Goal: Task Accomplishment & Management: Complete application form

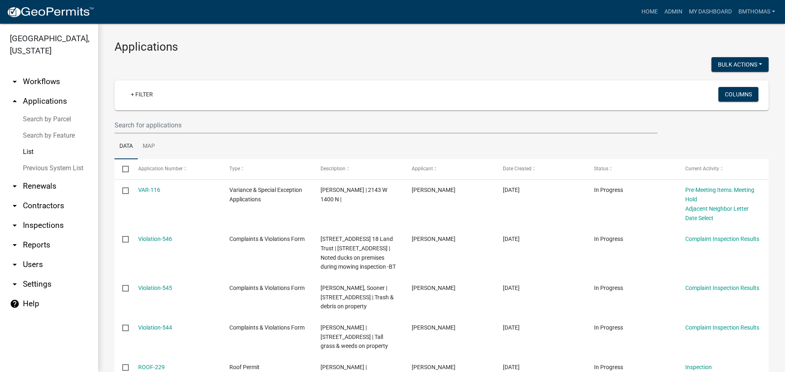
select select "3: 100"
click at [221, 130] on input "text" at bounding box center [385, 125] width 543 height 17
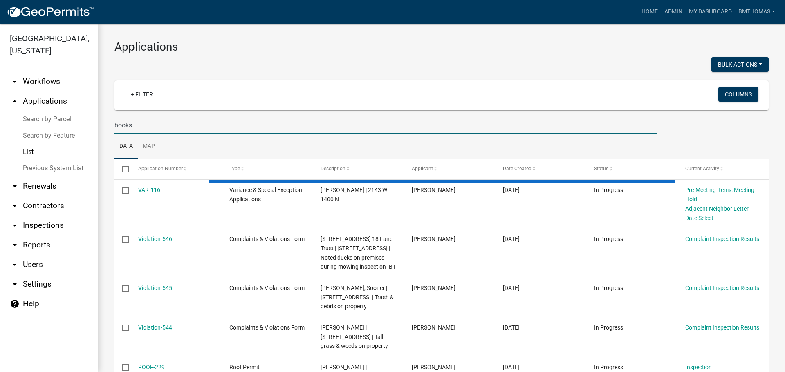
type input "books"
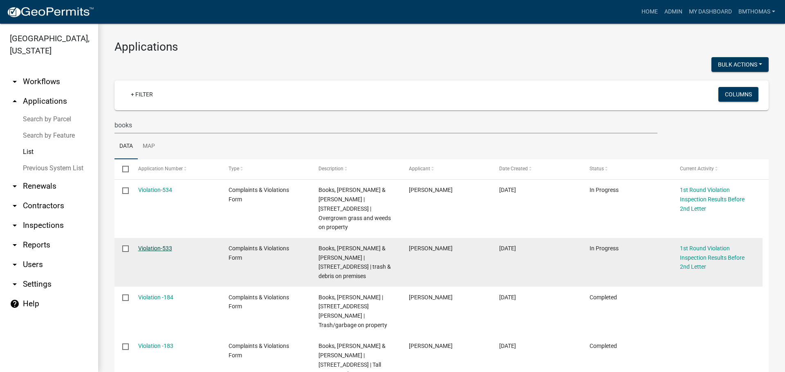
click at [166, 245] on link "Violation-533" at bounding box center [155, 248] width 34 height 7
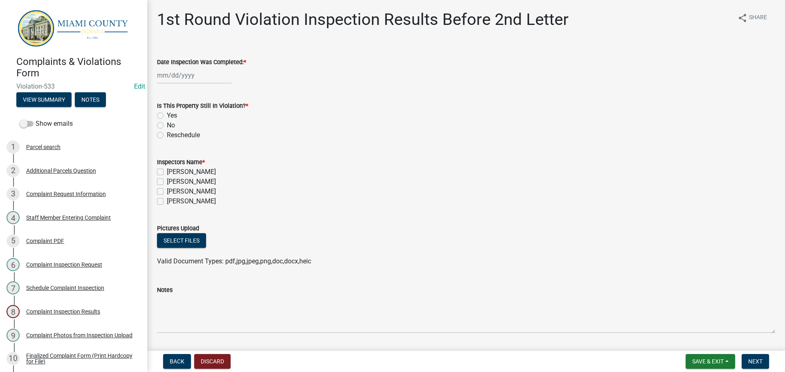
click at [166, 73] on div at bounding box center [194, 75] width 75 height 17
select select "8"
select select "2025"
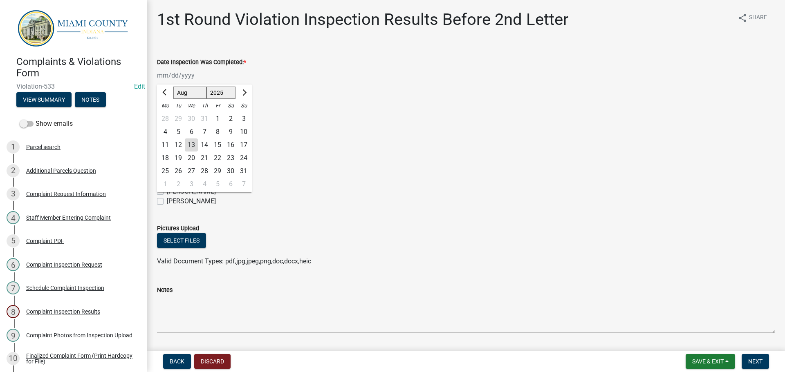
click at [178, 145] on div "12" at bounding box center [178, 145] width 13 height 13
type input "[DATE]"
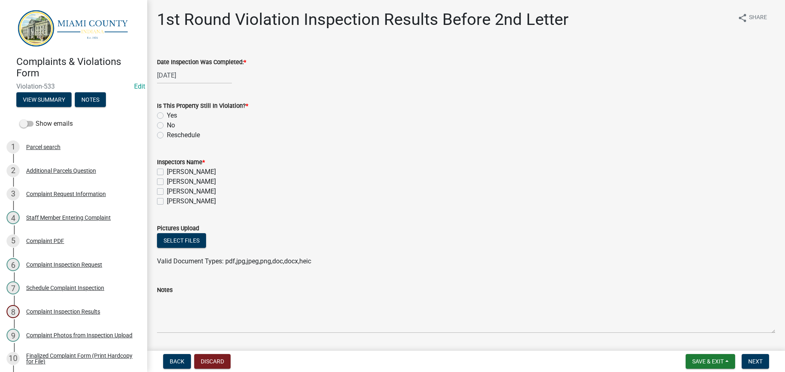
click at [157, 113] on div "Is This Property Still In Violation? * Yes No Reschedule" at bounding box center [466, 115] width 630 height 49
click at [167, 181] on label "[PERSON_NAME]" at bounding box center [191, 182] width 49 height 10
click at [167, 181] on input "[PERSON_NAME]" at bounding box center [169, 179] width 5 height 5
checkbox input "true"
checkbox input "false"
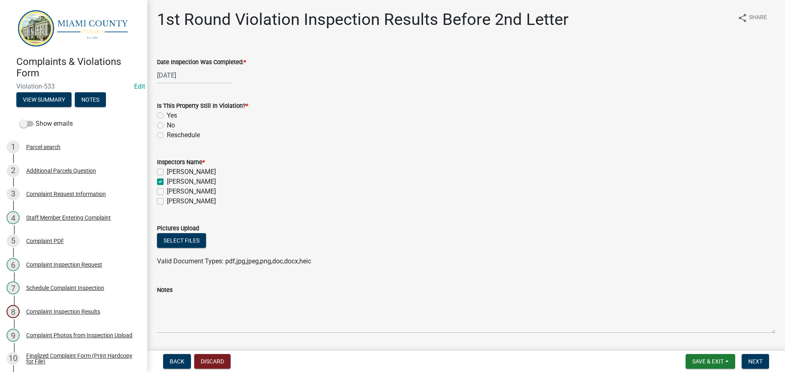
checkbox input "true"
checkbox input "false"
click at [167, 190] on label "[PERSON_NAME]" at bounding box center [191, 192] width 49 height 10
click at [167, 190] on input "[PERSON_NAME]" at bounding box center [169, 189] width 5 height 5
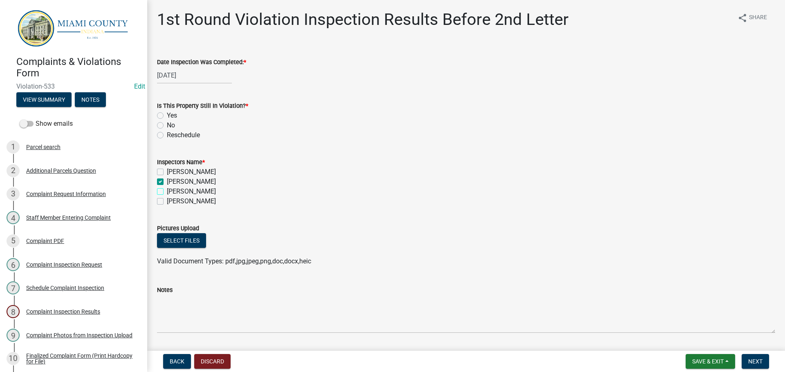
checkbox input "true"
checkbox input "false"
checkbox input "true"
checkbox input "false"
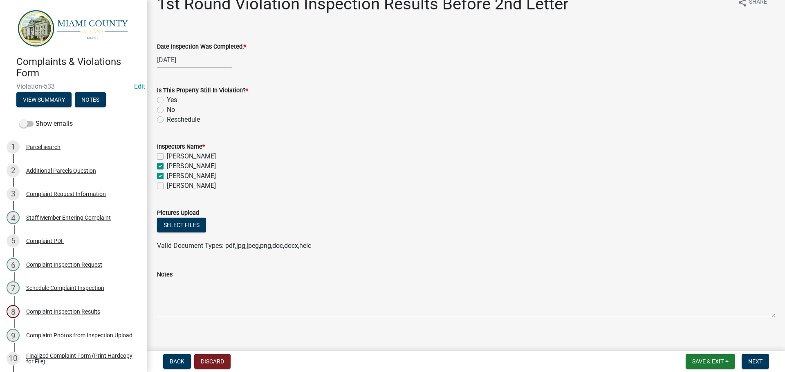
scroll to position [24, 0]
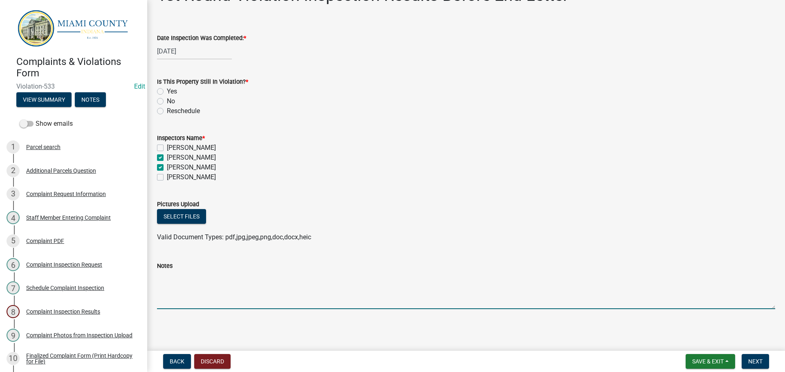
click at [372, 283] on textarea "Notes" at bounding box center [466, 290] width 618 height 38
type textarea "Trash & debris remain on property -BT"
click at [750, 362] on span "Next" at bounding box center [755, 361] width 14 height 7
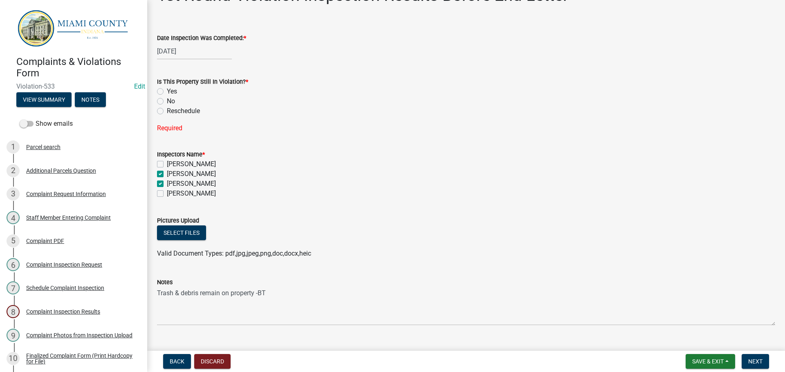
click at [167, 91] on label "Yes" at bounding box center [172, 92] width 10 height 10
click at [167, 91] on input "Yes" at bounding box center [169, 89] width 5 height 5
radio input "true"
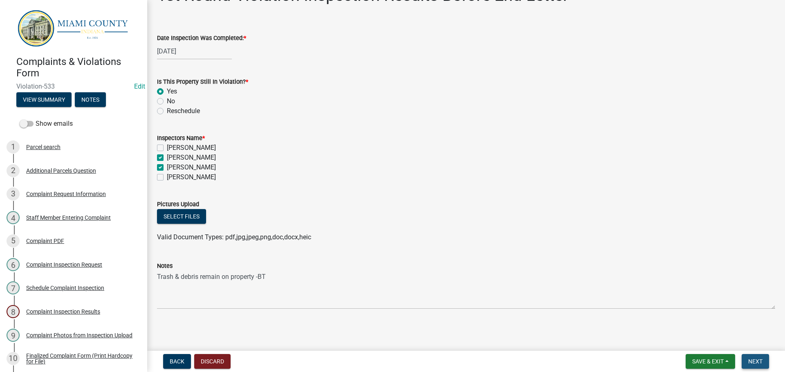
click at [756, 360] on span "Next" at bounding box center [755, 361] width 14 height 7
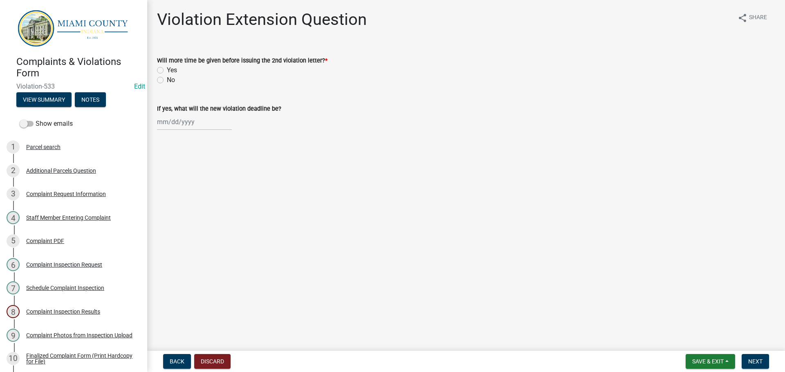
click at [167, 78] on label "No" at bounding box center [171, 80] width 8 height 10
click at [167, 78] on input "No" at bounding box center [169, 77] width 5 height 5
radio input "true"
click at [761, 365] on span "Next" at bounding box center [755, 361] width 14 height 7
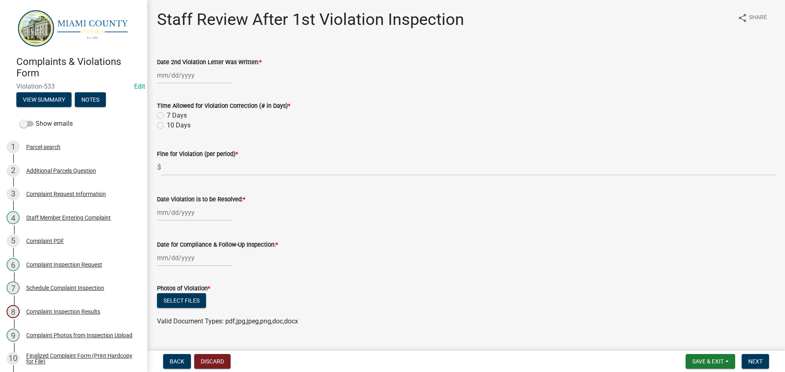
select select "8"
select select "2025"
click at [188, 80] on div "[PERSON_NAME] Feb Mar Apr [PERSON_NAME][DATE] Oct Nov [DATE] 1526 1527 1528 152…" at bounding box center [194, 75] width 75 height 17
click at [190, 144] on div "13" at bounding box center [191, 145] width 13 height 13
type input "[DATE]"
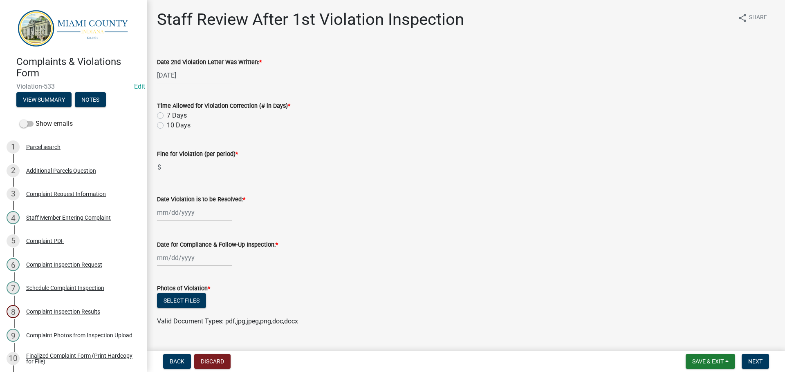
click at [167, 125] on label "10 Days" at bounding box center [179, 126] width 24 height 10
click at [167, 125] on input "10 Days" at bounding box center [169, 123] width 5 height 5
radio input "true"
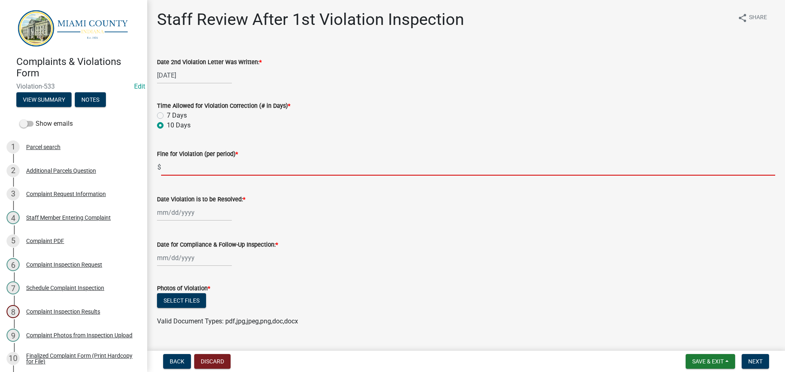
click at [181, 168] on input "text" at bounding box center [468, 167] width 614 height 17
type input "25"
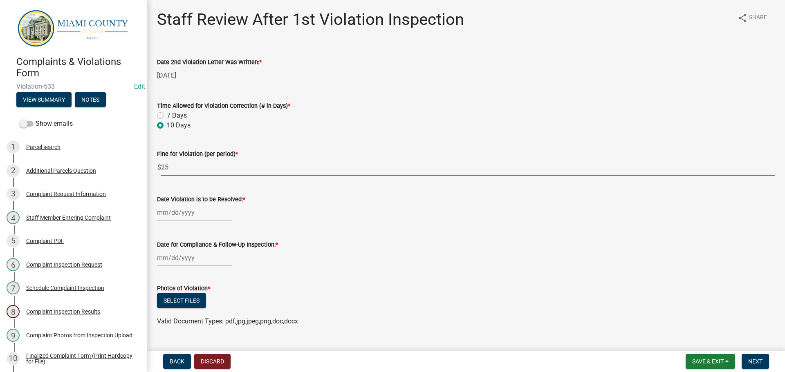
click at [199, 209] on div at bounding box center [194, 212] width 75 height 17
select select "8"
select select "2025"
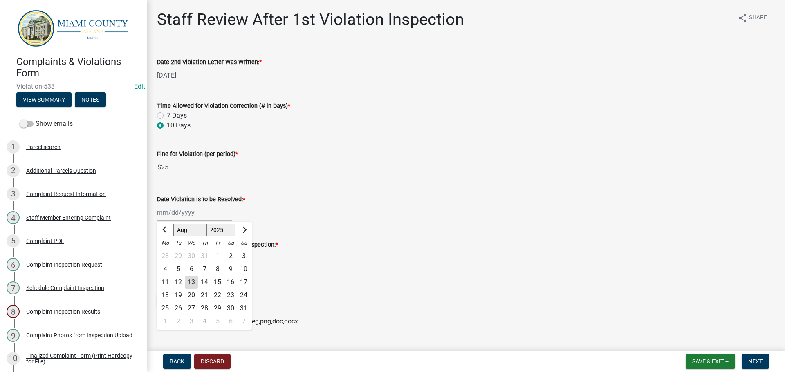
click at [231, 294] on div "23" at bounding box center [230, 295] width 13 height 13
type input "[DATE]"
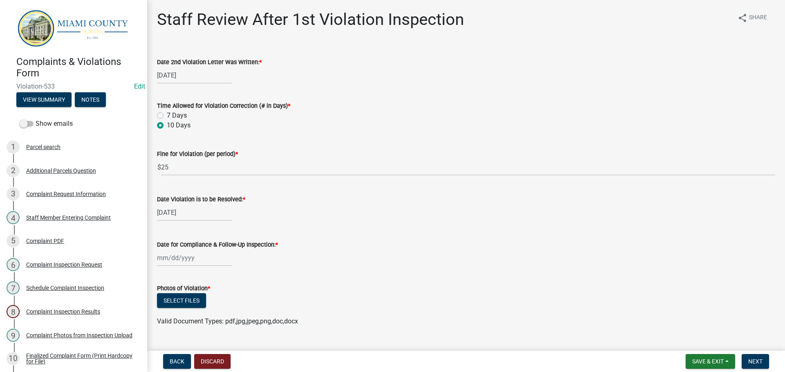
click at [183, 255] on div at bounding box center [194, 258] width 75 height 17
select select "8"
select select "2025"
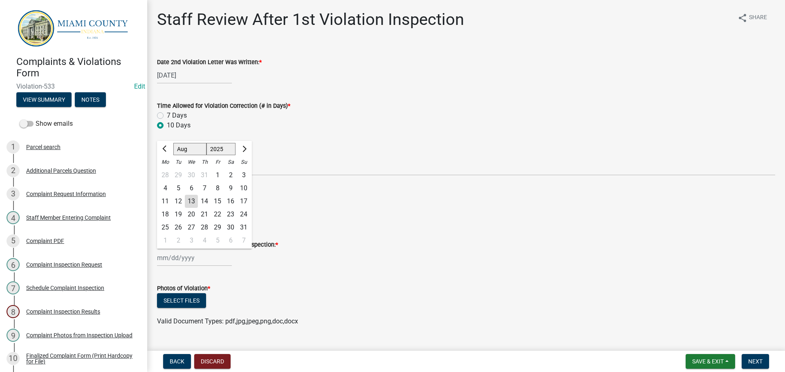
click at [167, 227] on div "25" at bounding box center [165, 227] width 13 height 13
type input "[DATE]"
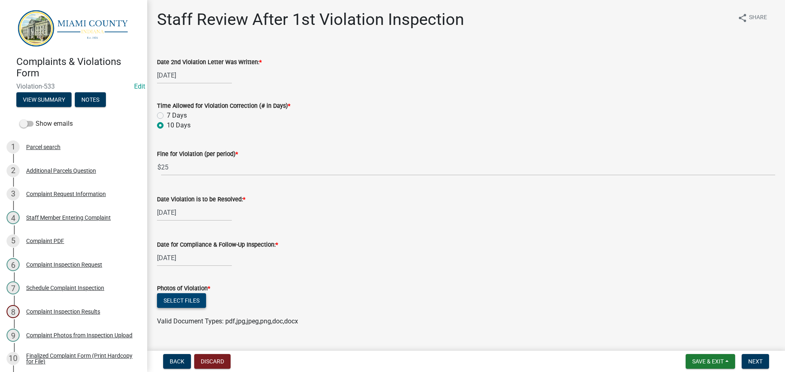
click at [194, 299] on button "Select files" at bounding box center [181, 300] width 49 height 15
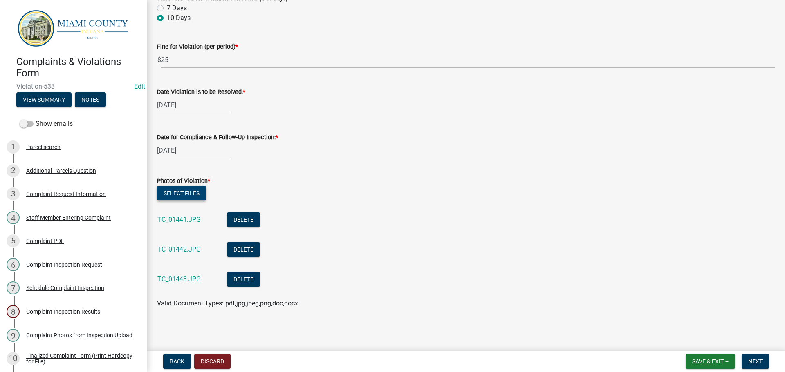
scroll to position [107, 0]
click at [757, 360] on span "Next" at bounding box center [755, 361] width 14 height 7
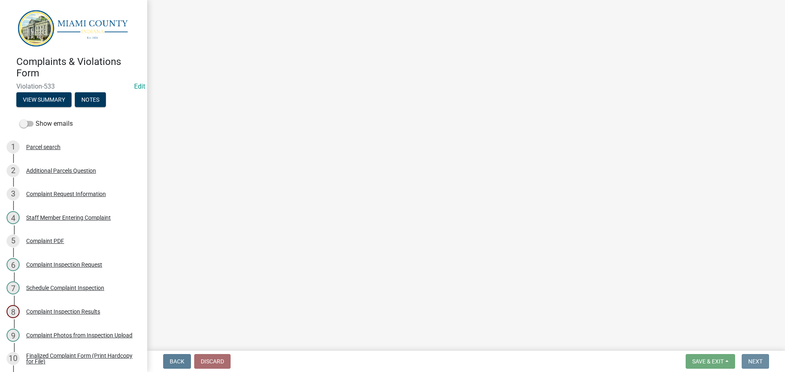
scroll to position [0, 0]
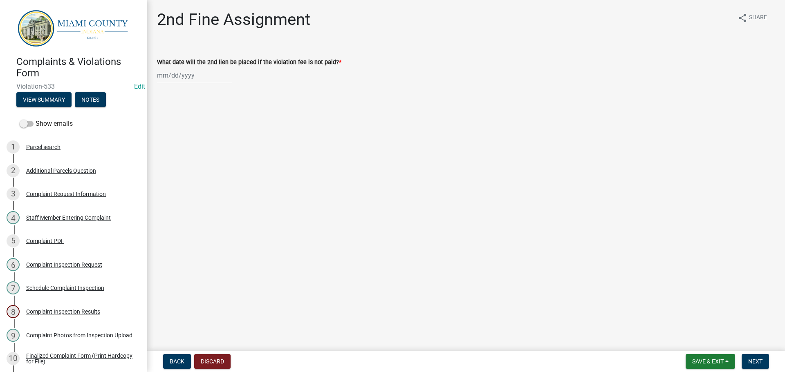
select select "8"
select select "2025"
click at [208, 79] on div "[PERSON_NAME] Feb Mar Apr [PERSON_NAME][DATE] Oct Nov [DATE] 1526 1527 1528 152…" at bounding box center [194, 75] width 75 height 17
click at [244, 93] on span "Next month" at bounding box center [243, 93] width 6 height 6
select select "9"
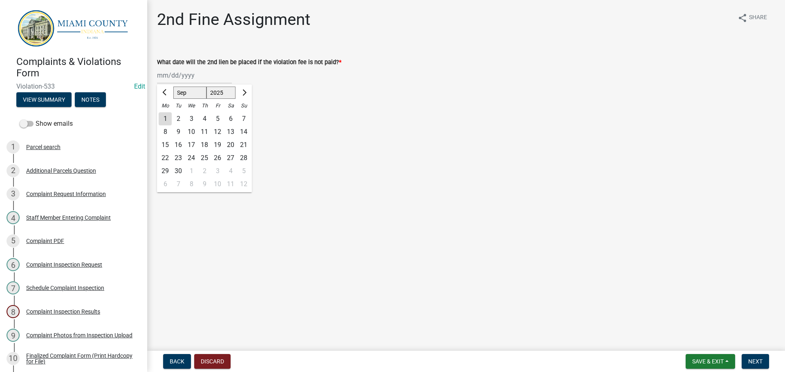
drag, startPoint x: 206, startPoint y: 133, endPoint x: 302, endPoint y: 102, distance: 100.8
click at [309, 100] on main "2nd Fine Assignment share Share What date will the 2nd lien be placed if the vi…" at bounding box center [466, 174] width 638 height 348
click at [194, 75] on div at bounding box center [194, 75] width 75 height 17
select select "8"
select select "2025"
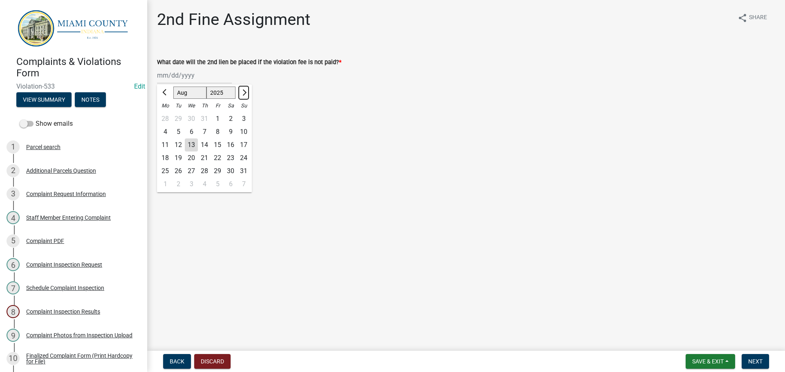
click at [243, 93] on span "Next month" at bounding box center [243, 93] width 6 height 6
select select "9"
click at [205, 132] on div "11" at bounding box center [204, 131] width 13 height 13
type input "[DATE]"
click at [762, 365] on span "Next" at bounding box center [755, 361] width 14 height 7
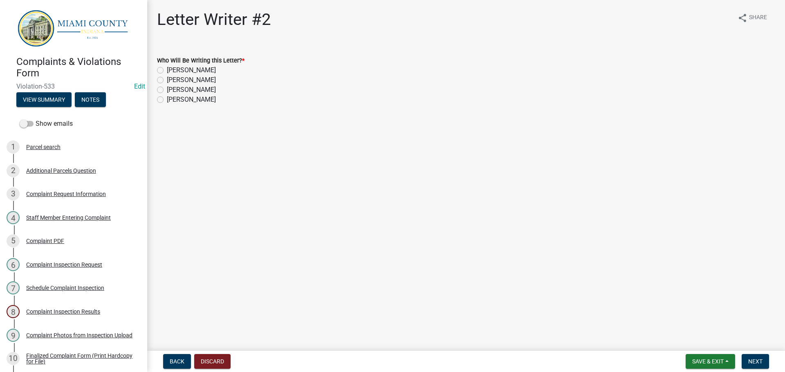
click at [167, 91] on label "[PERSON_NAME]" at bounding box center [191, 90] width 49 height 10
click at [167, 90] on input "[PERSON_NAME]" at bounding box center [169, 87] width 5 height 5
radio input "true"
click at [754, 357] on button "Next" at bounding box center [754, 361] width 27 height 15
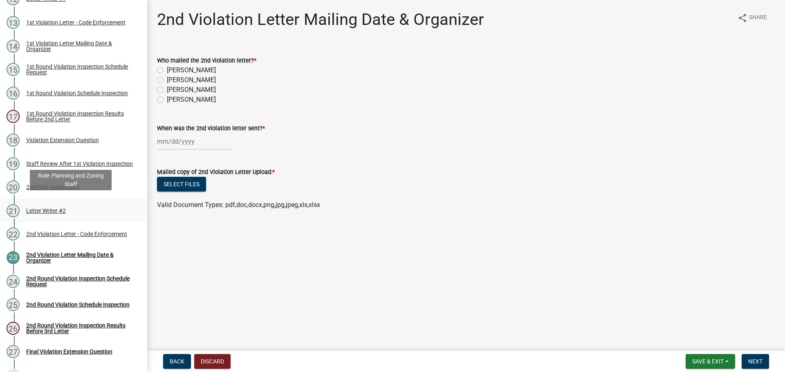
scroll to position [409, 0]
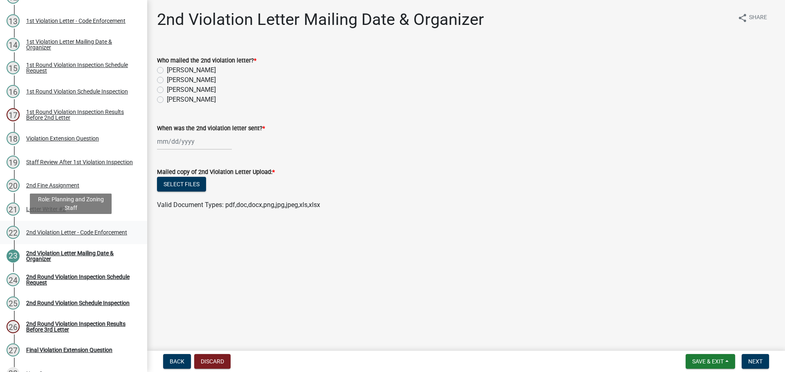
click at [88, 230] on div "2nd Violation Letter - Code Enforcement" at bounding box center [76, 233] width 101 height 6
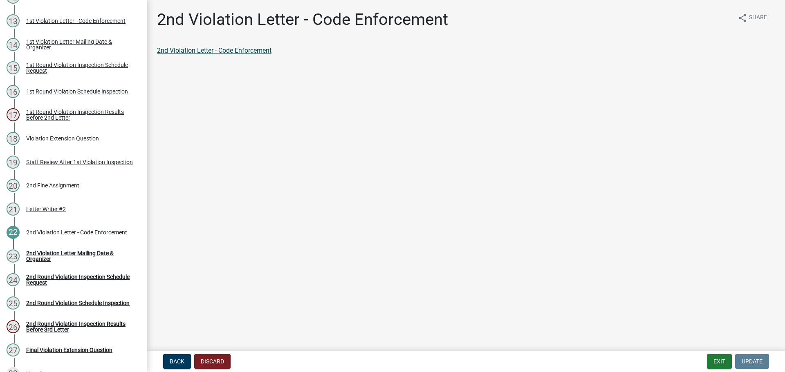
click at [206, 49] on link "2nd Violation Letter - Code Enforcement" at bounding box center [214, 51] width 114 height 8
